Goal: Information Seeking & Learning: Learn about a topic

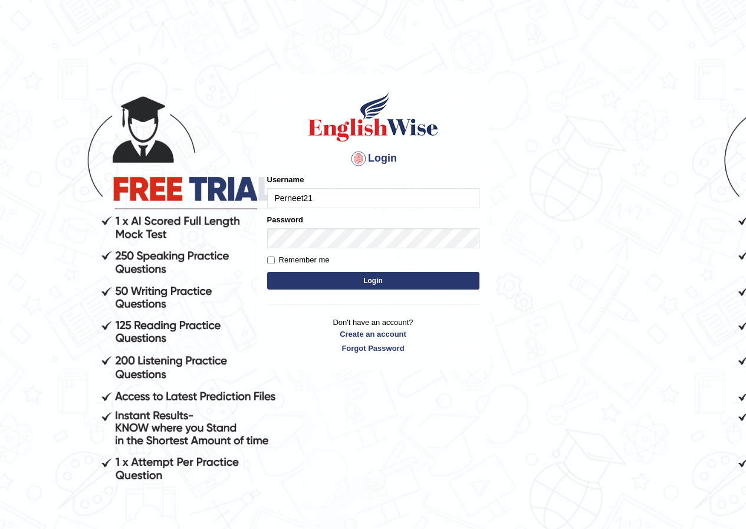
click at [333, 191] on input "Perneet21" at bounding box center [373, 198] width 212 height 20
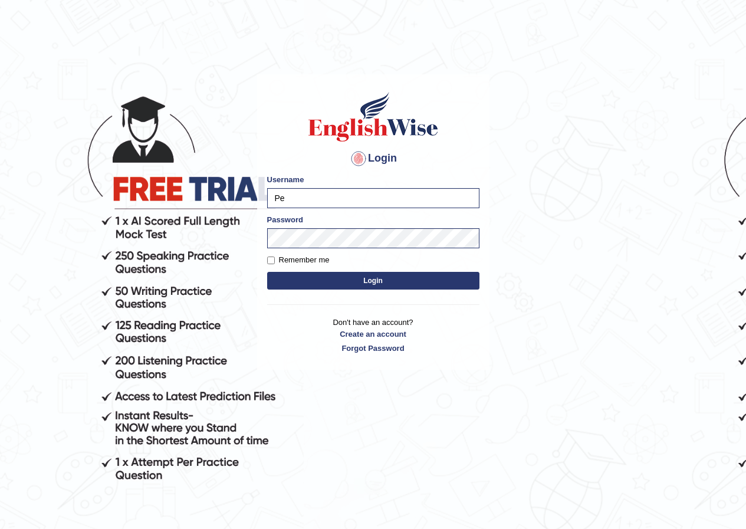
type input "P"
type input "jasmeet12"
click at [282, 281] on button "Login" at bounding box center [373, 281] width 212 height 18
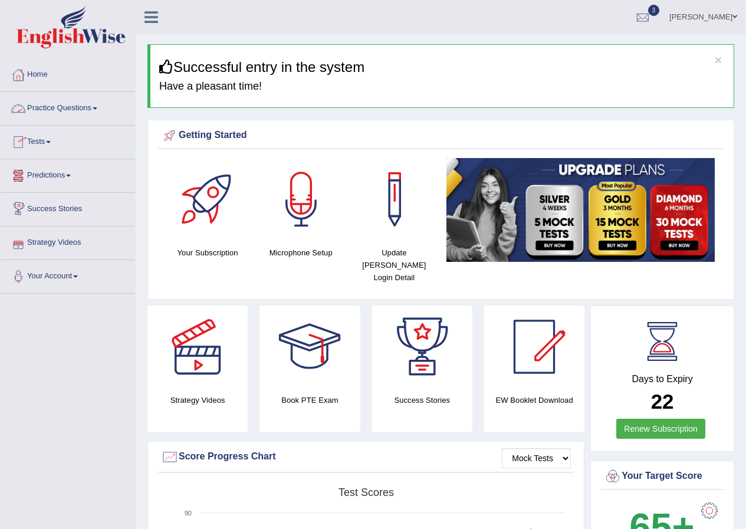
click at [75, 107] on link "Practice Questions" at bounding box center [68, 106] width 134 height 29
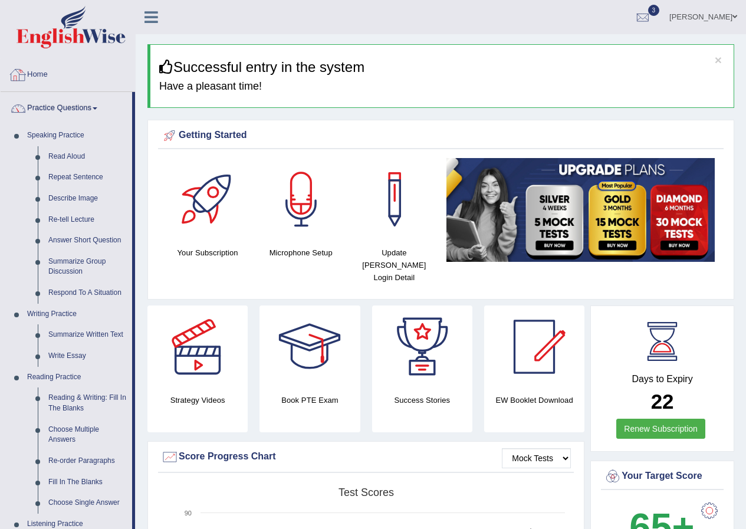
click at [36, 73] on link "Home" at bounding box center [68, 72] width 134 height 29
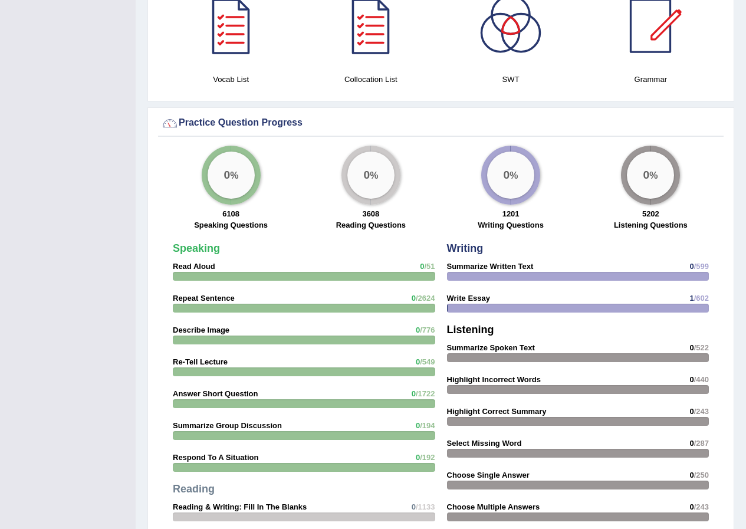
scroll to position [413, 0]
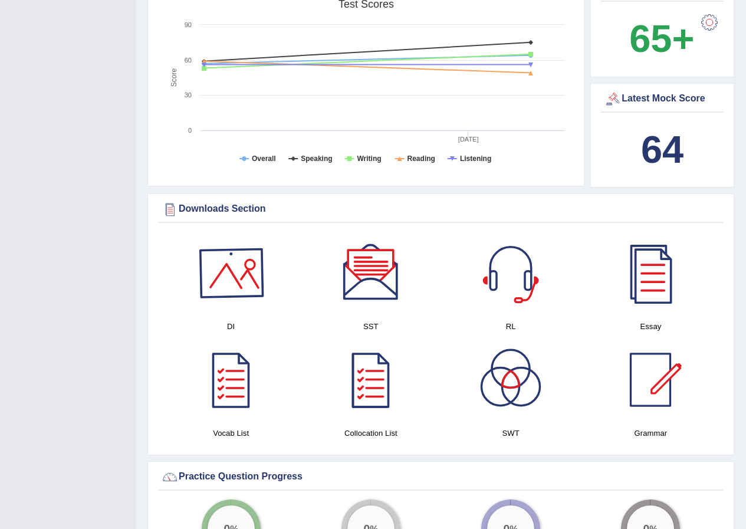
click at [241, 290] on div at bounding box center [231, 273] width 83 height 83
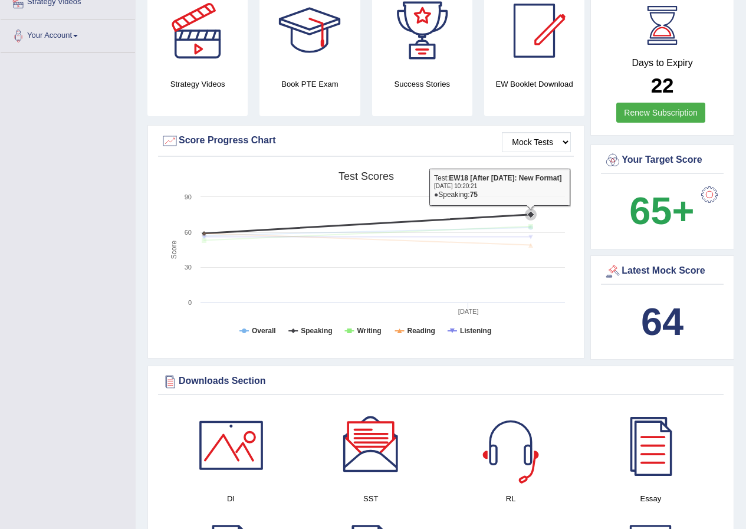
scroll to position [0, 0]
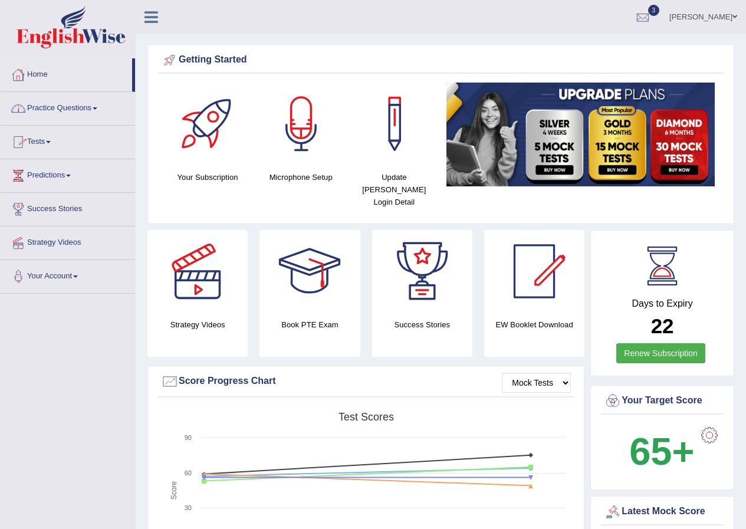
click at [62, 108] on link "Practice Questions" at bounding box center [68, 106] width 134 height 29
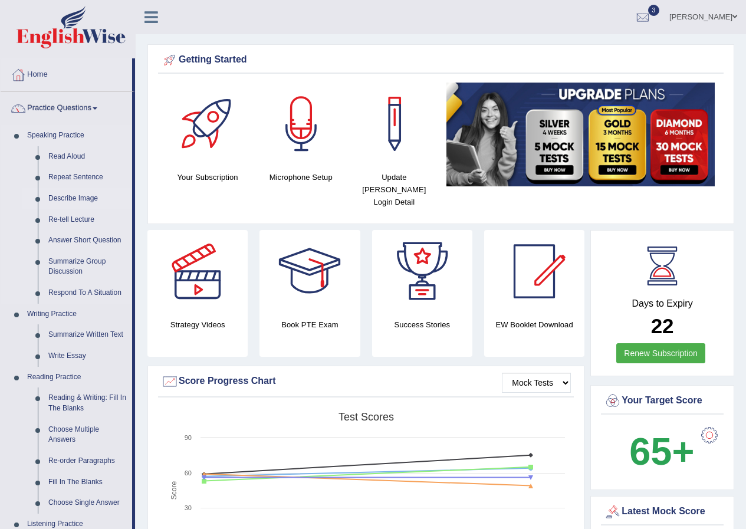
click at [80, 195] on link "Describe Image" at bounding box center [87, 198] width 89 height 21
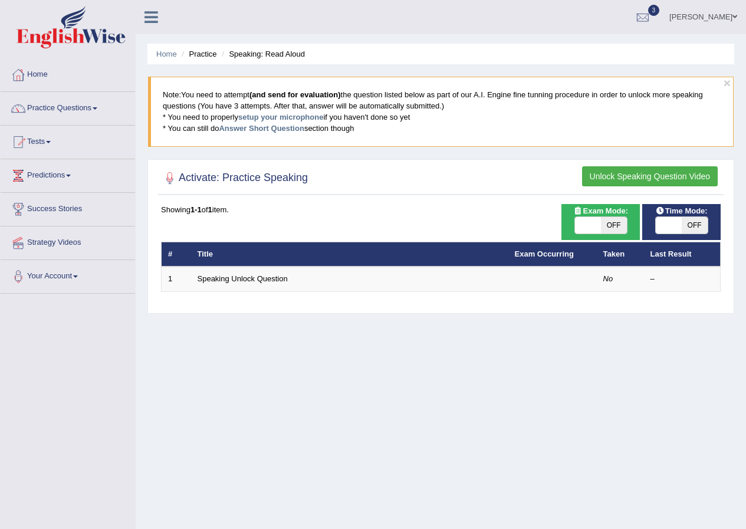
click at [69, 236] on link "Strategy Videos" at bounding box center [68, 240] width 134 height 29
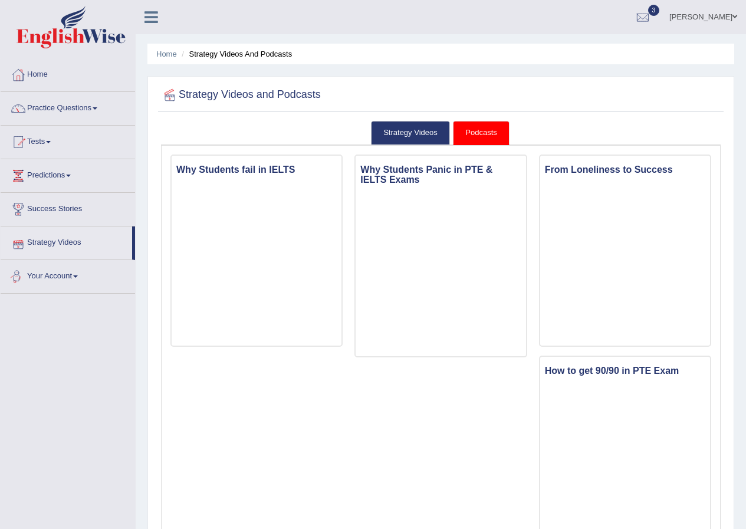
click at [65, 274] on link "Your Account" at bounding box center [68, 274] width 134 height 29
